Goal: Check status: Check status

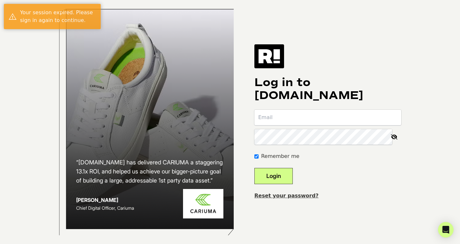
type input "[PERSON_NAME][EMAIL_ADDRESS][PERSON_NAME][DOMAIN_NAME]"
click at [279, 178] on button "Login" at bounding box center [274, 176] width 38 height 16
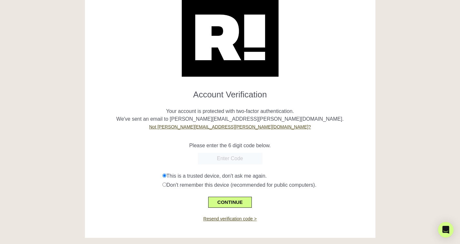
scroll to position [28, 0]
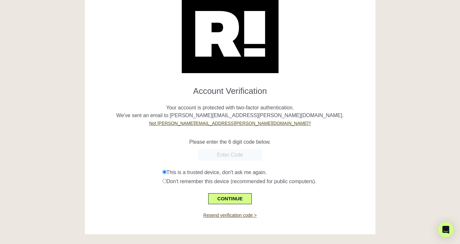
paste input "278741"
type input "278741"
click at [236, 197] on button "CONTINUE" at bounding box center [229, 198] width 43 height 11
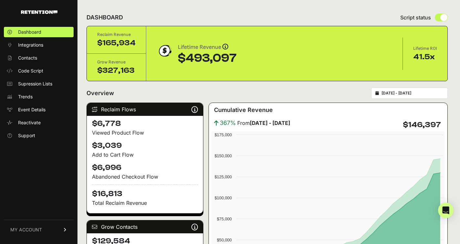
drag, startPoint x: 183, startPoint y: 58, endPoint x: 242, endPoint y: 58, distance: 59.1
click at [242, 58] on div "Lifetime Revenue Revenue attribution works in two ways: Grow Revenue: Revenue i…" at bounding box center [275, 54] width 236 height 22
click at [219, 92] on div "Overview 2025-08-03 - 2025-09-02" at bounding box center [268, 93] width 362 height 11
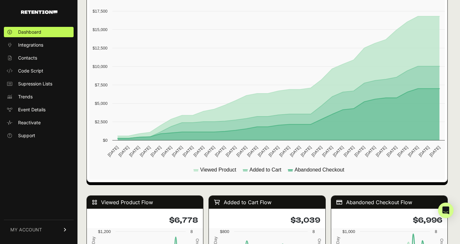
scroll to position [79, 0]
